Goal: Information Seeking & Learning: Learn about a topic

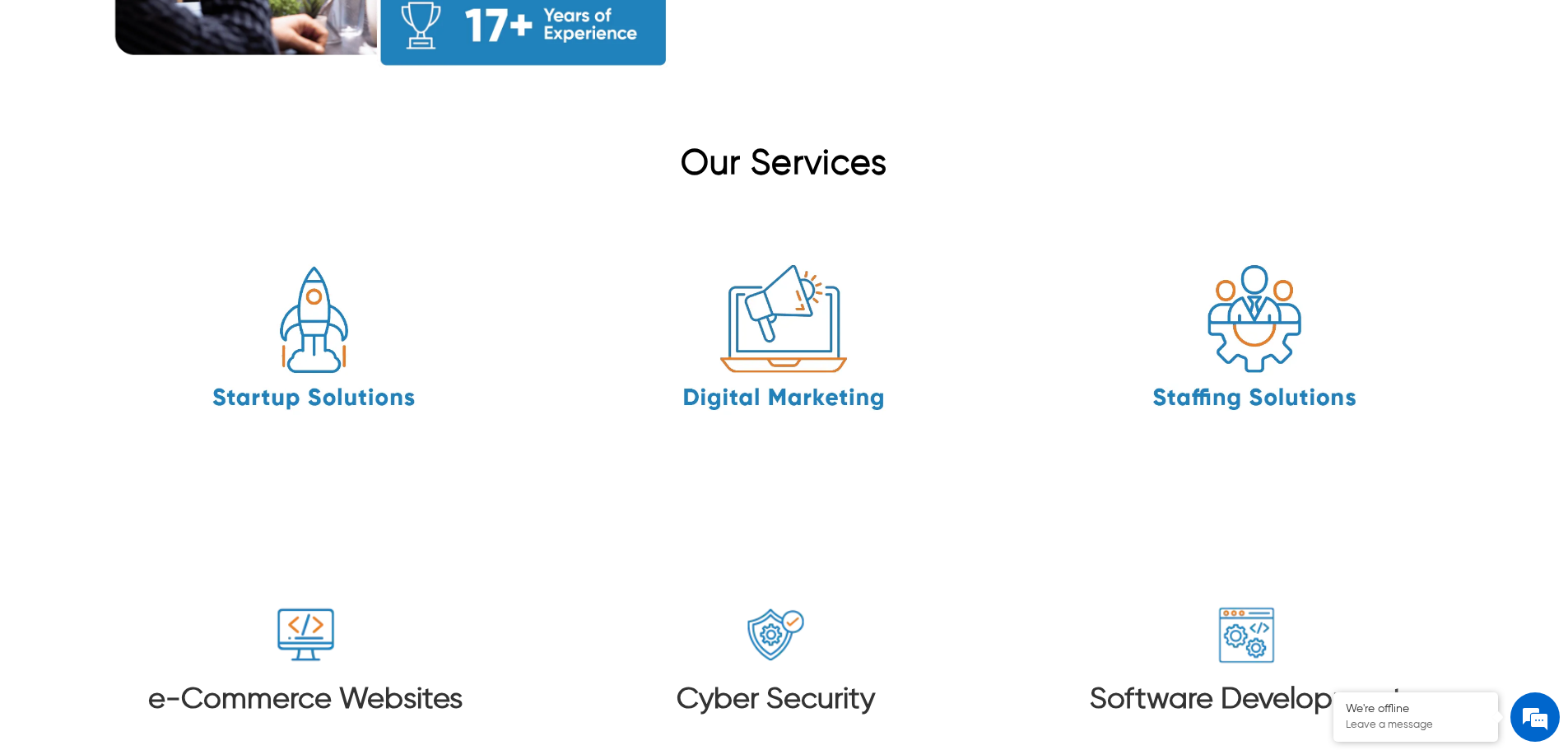
scroll to position [2140, 0]
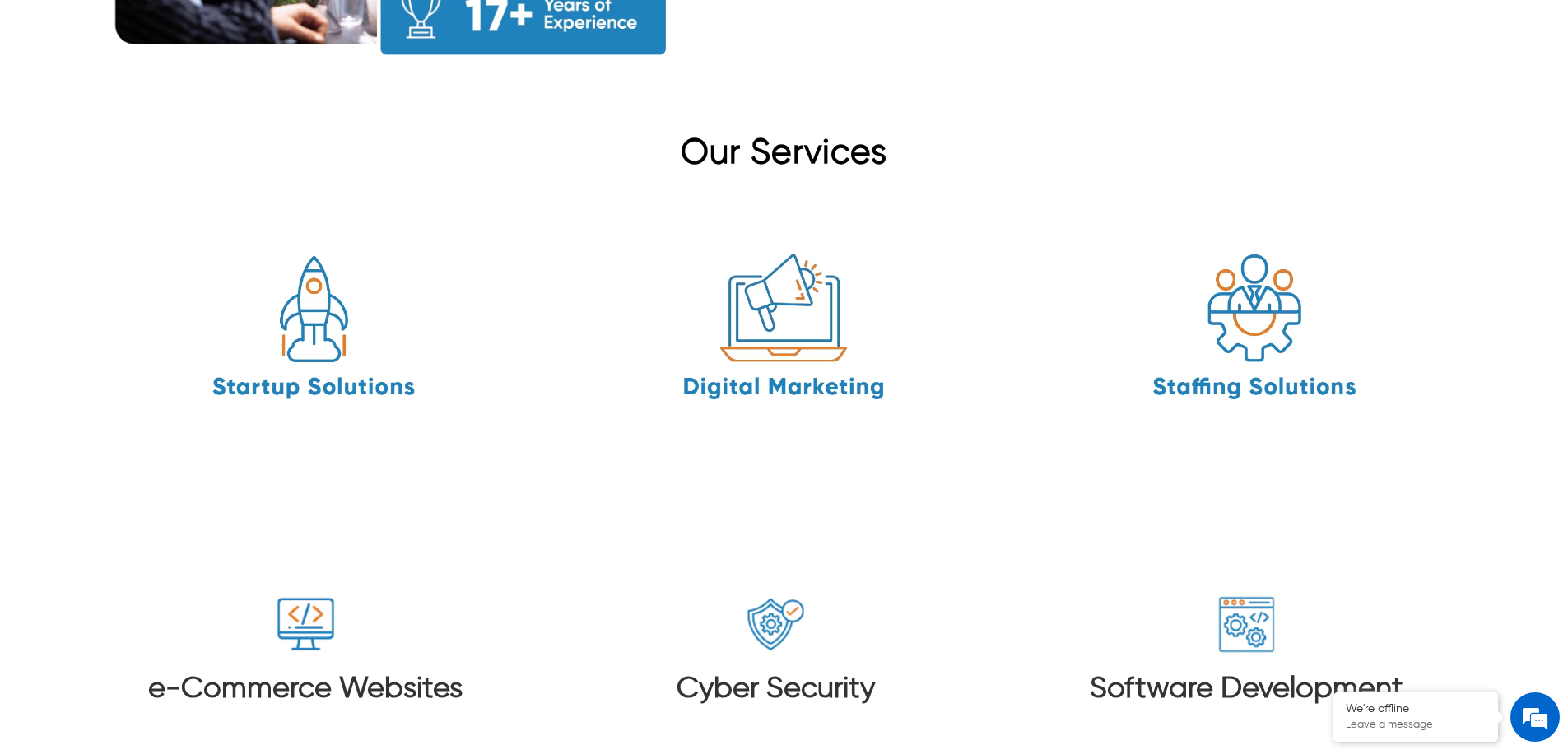
click at [337, 671] on h3 "e-Commerce Websites" at bounding box center [305, 689] width 315 height 35
click at [380, 671] on h3 "e-Commerce Websites" at bounding box center [305, 689] width 315 height 35
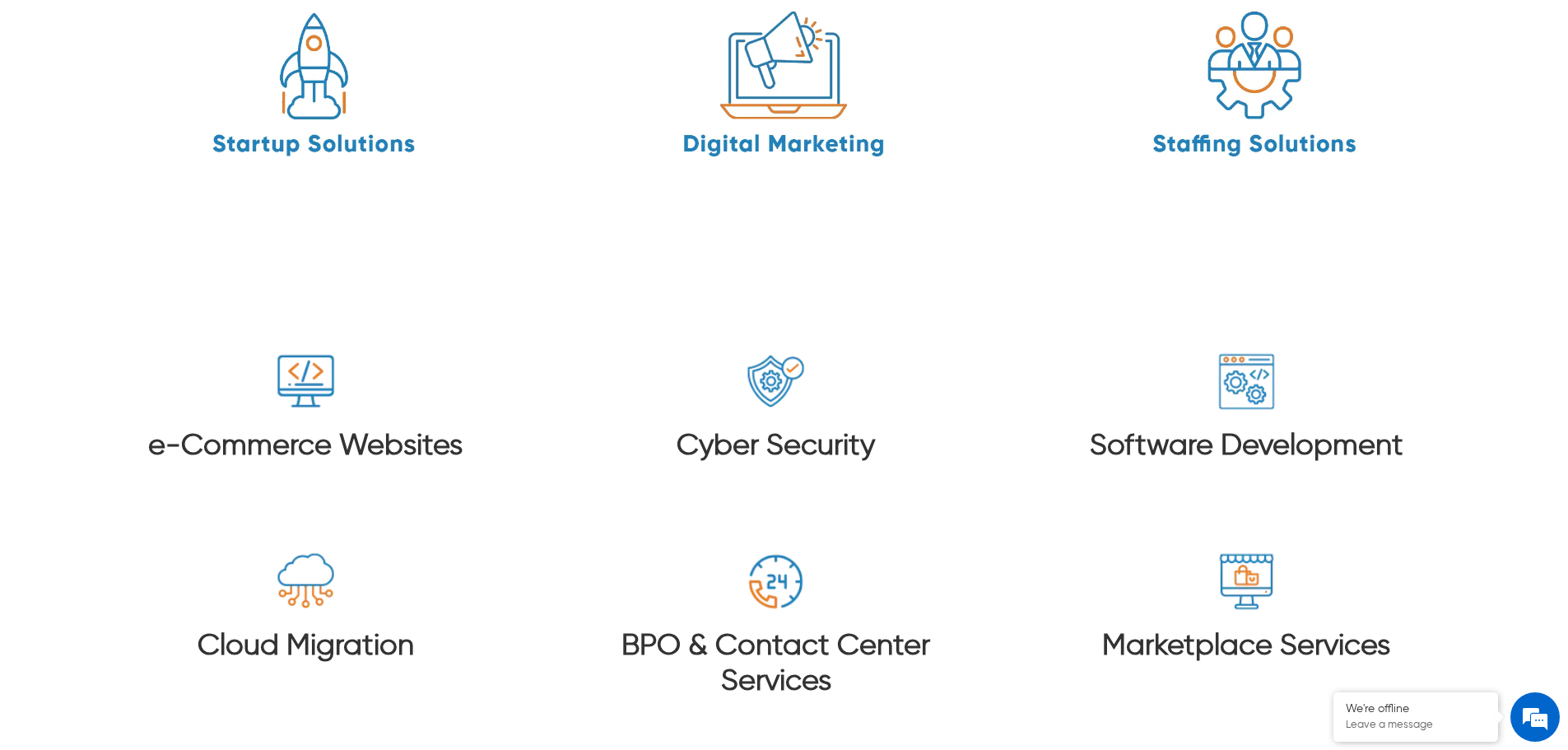
scroll to position [2386, 0]
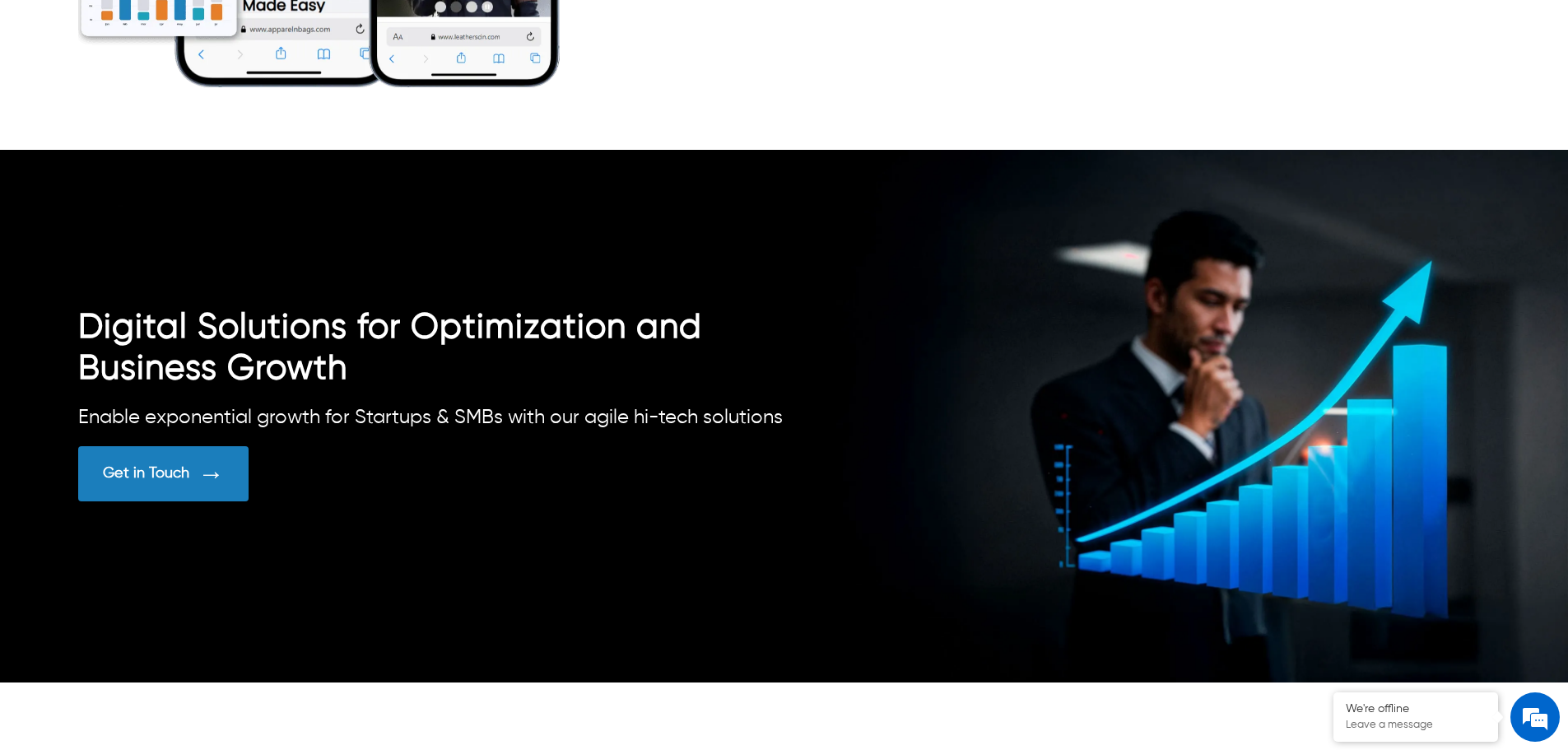
scroll to position [3791, 0]
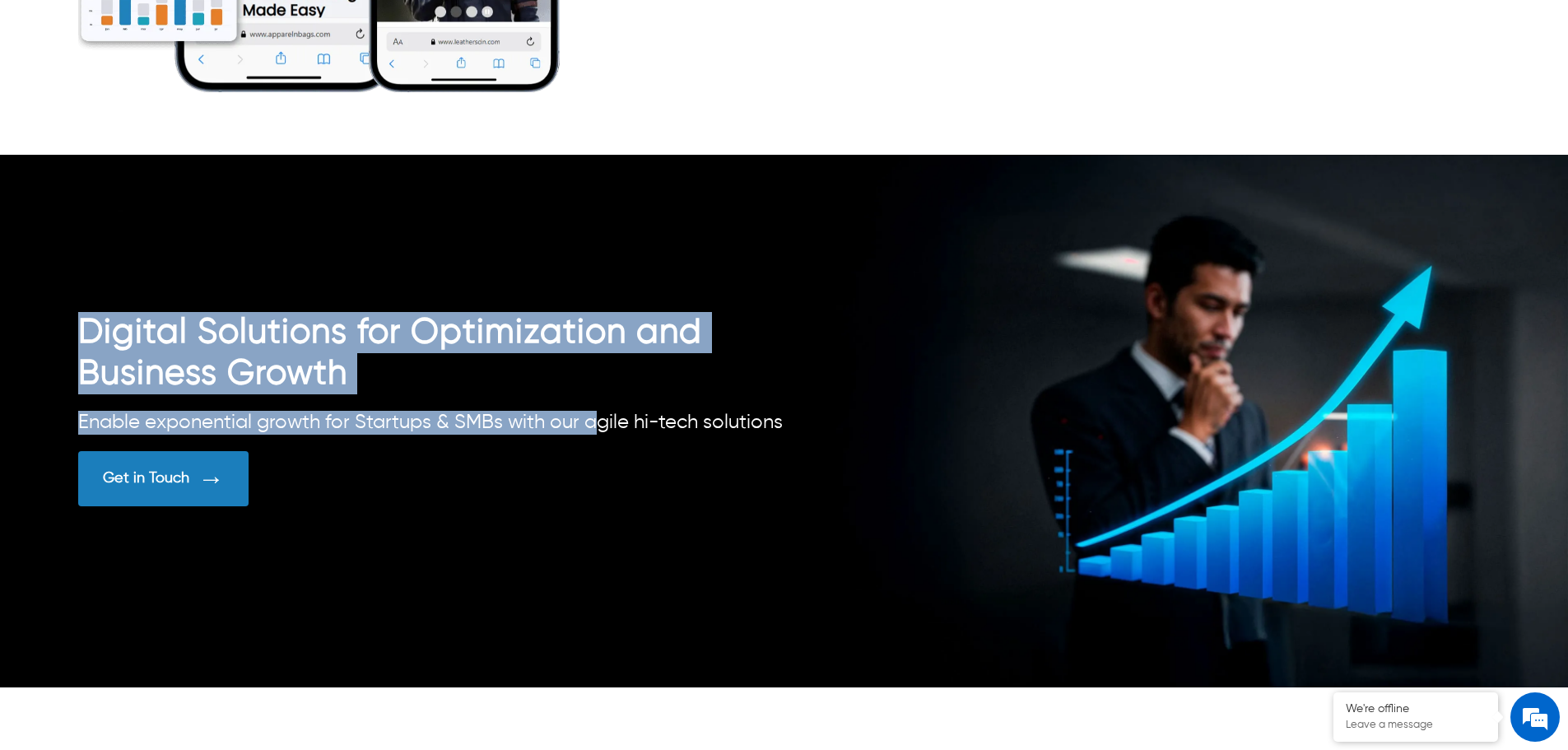
drag, startPoint x: 59, startPoint y: 321, endPoint x: 600, endPoint y: 400, distance: 546.7
click at [600, 400] on div "Digital Solutions for Optimization and Business Growth Enable exponential growt…" at bounding box center [784, 420] width 1568 height 532
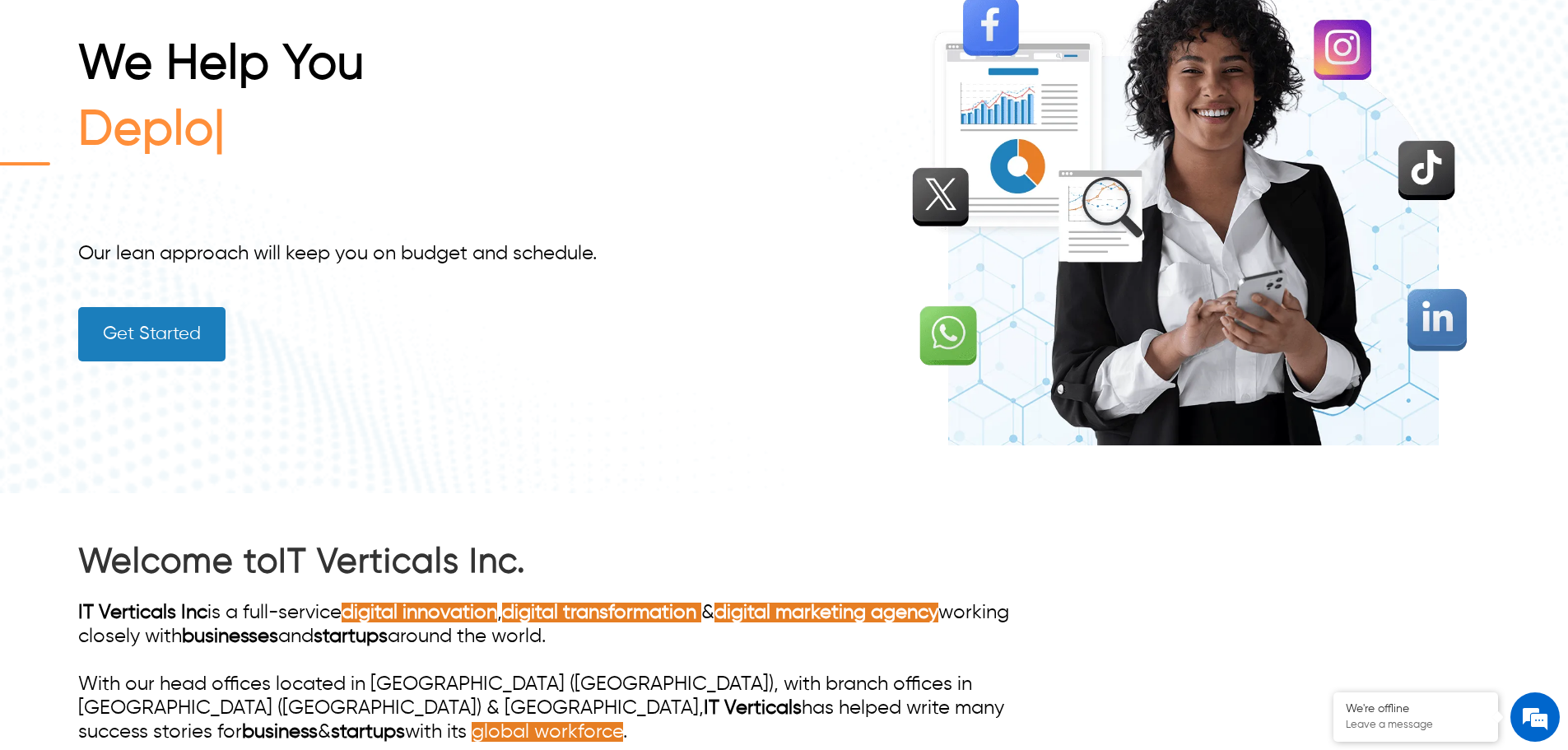
scroll to position [165, 0]
